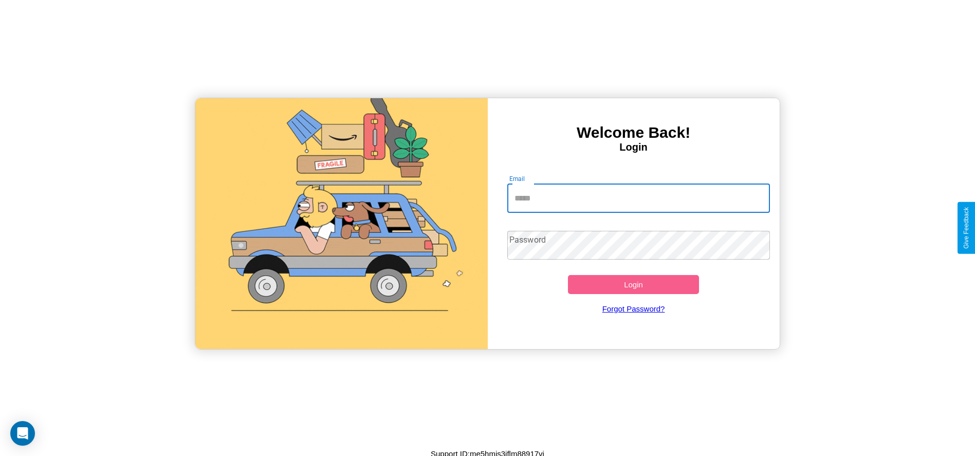
click at [638, 198] on input "Email" at bounding box center [638, 198] width 263 height 29
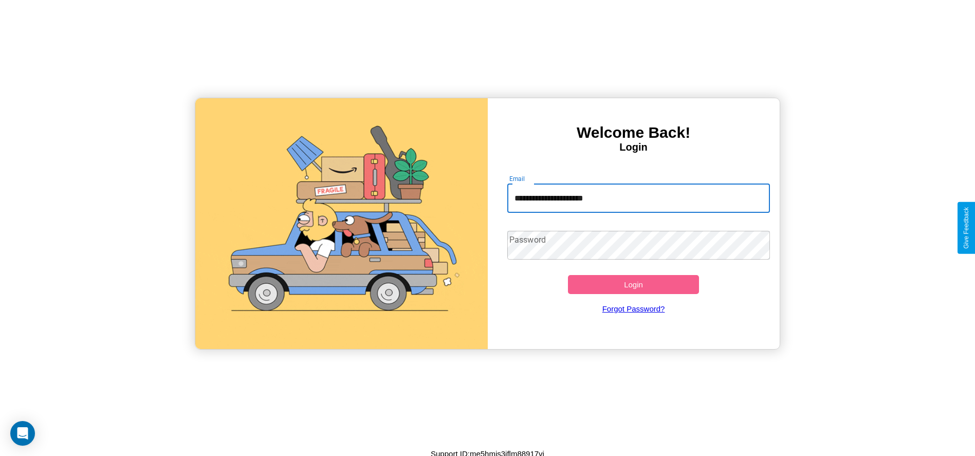
type input "**********"
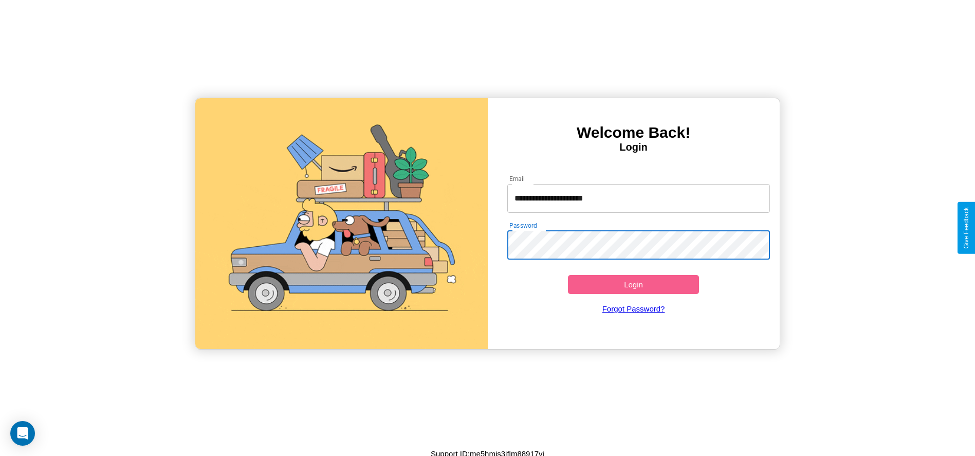
click at [633, 284] on button "Login" at bounding box center [634, 284] width 132 height 19
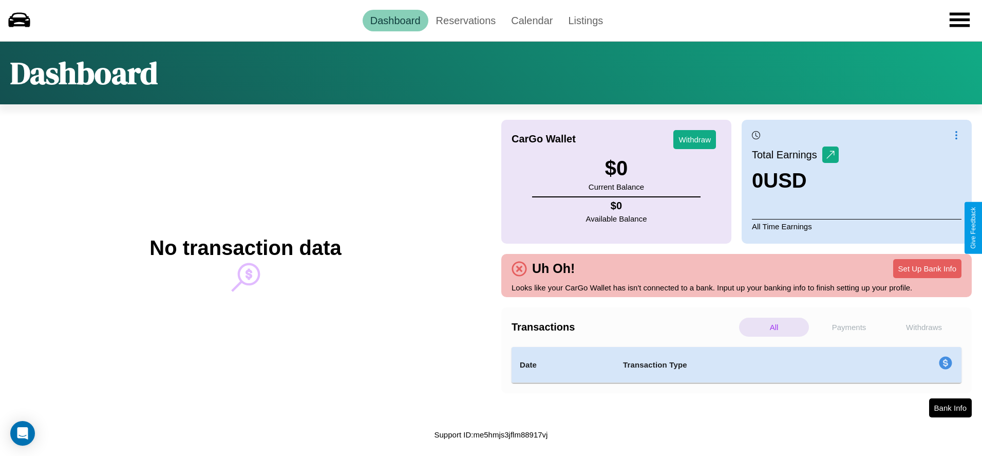
click at [774, 327] on p "All" at bounding box center [774, 327] width 70 height 19
click at [849, 327] on p "Payments" at bounding box center [849, 327] width 70 height 19
click at [466, 20] on link "Reservations" at bounding box center [467, 21] width 76 height 22
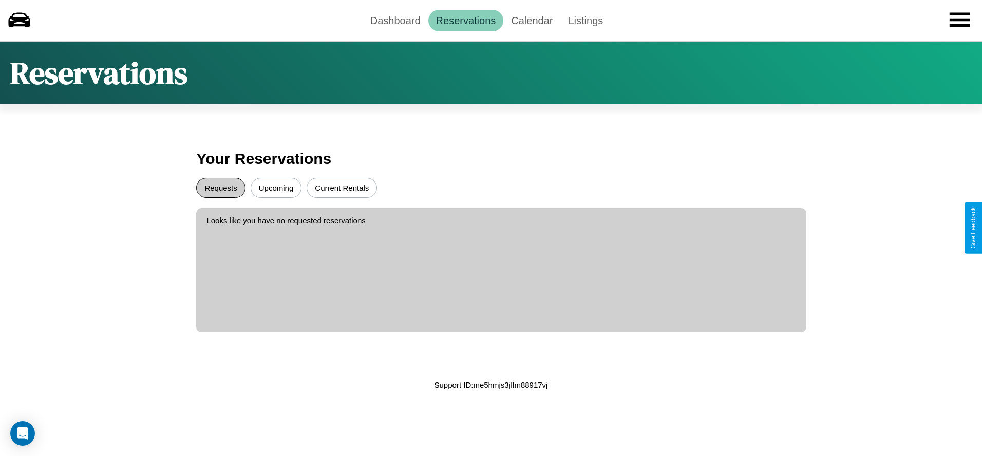
click at [221, 188] on button "Requests" at bounding box center [220, 188] width 49 height 20
click at [276, 188] on button "Upcoming" at bounding box center [276, 188] width 51 height 20
click at [532, 20] on link "Calendar" at bounding box center [532, 21] width 57 height 22
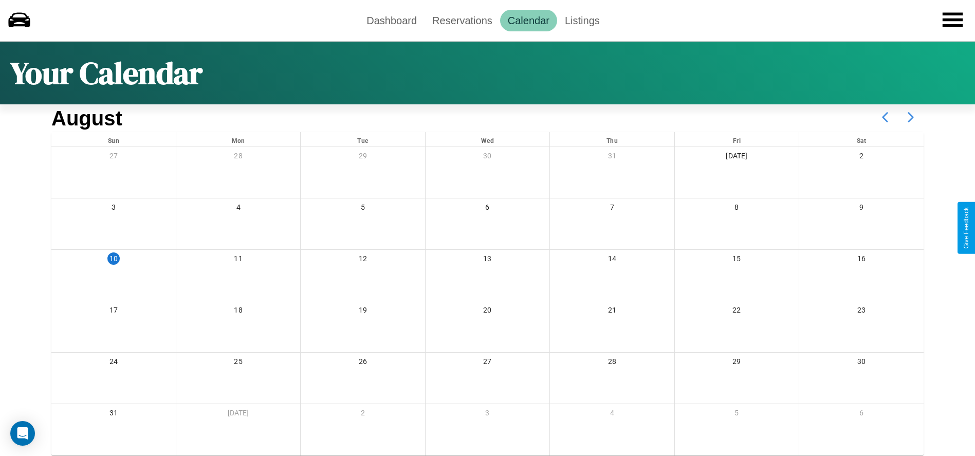
click at [911, 117] on icon at bounding box center [911, 117] width 26 height 26
